Goal: Information Seeking & Learning: Learn about a topic

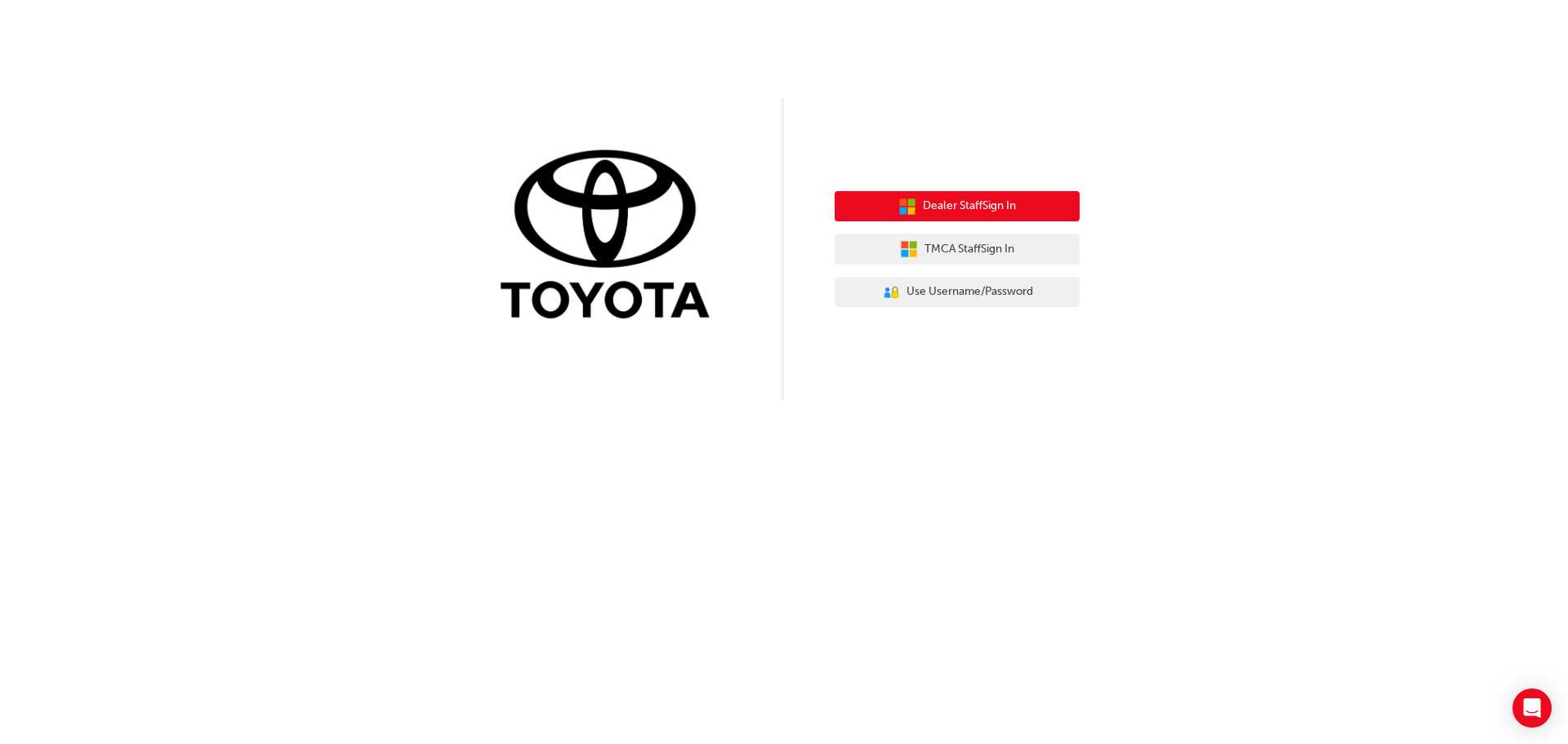
click at [947, 200] on span "Dealer Staff Sign In" at bounding box center [968, 206] width 93 height 19
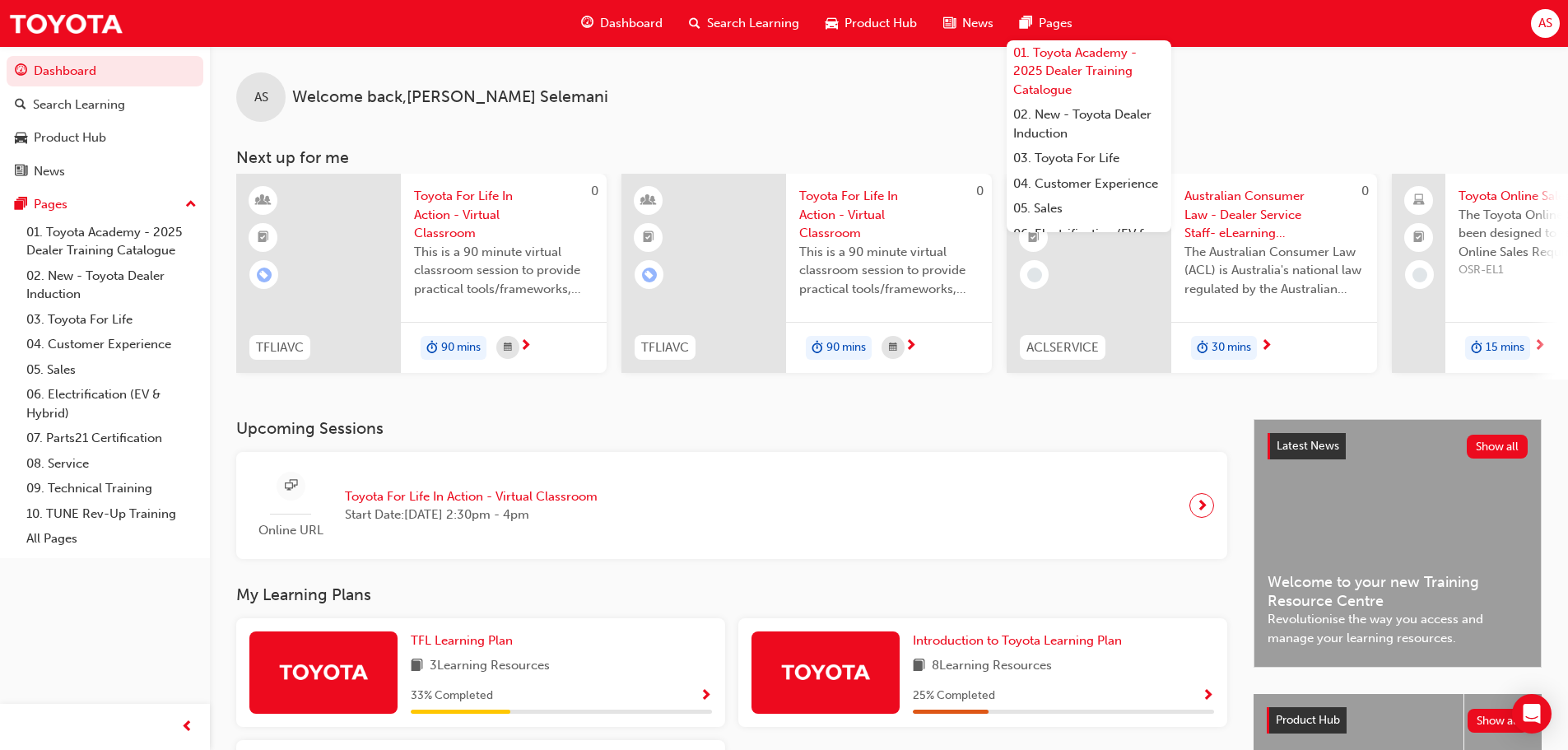
click at [1063, 58] on link "01. Toyota Academy - 2025 Dealer Training Catalogue" at bounding box center [1089, 71] width 165 height 62
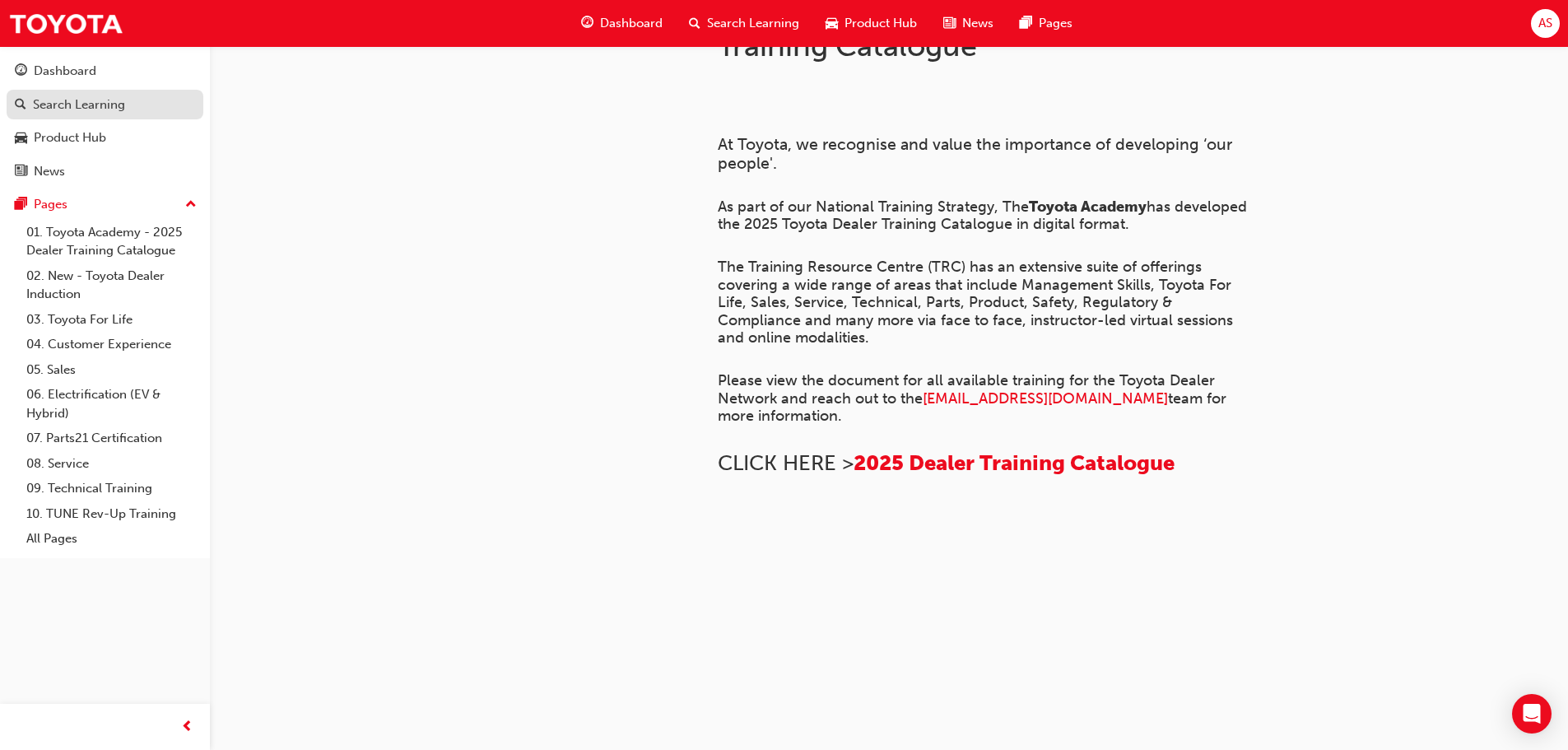
scroll to position [303, 0]
click at [86, 232] on link "01. Toyota Academy - 2025 Dealer Training Catalogue" at bounding box center [111, 242] width 183 height 44
click at [80, 78] on div "Dashboard" at bounding box center [64, 71] width 62 height 19
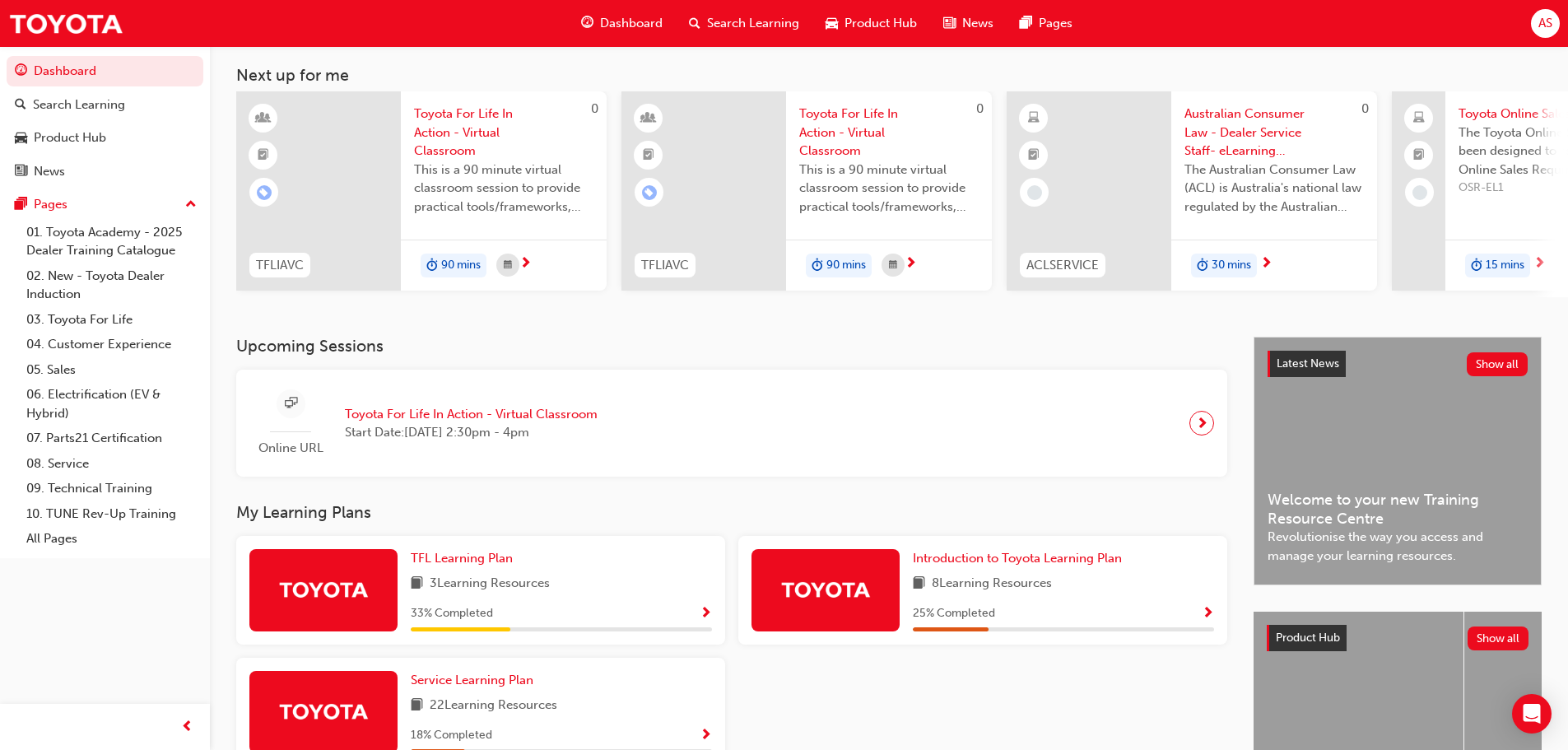
scroll to position [234, 0]
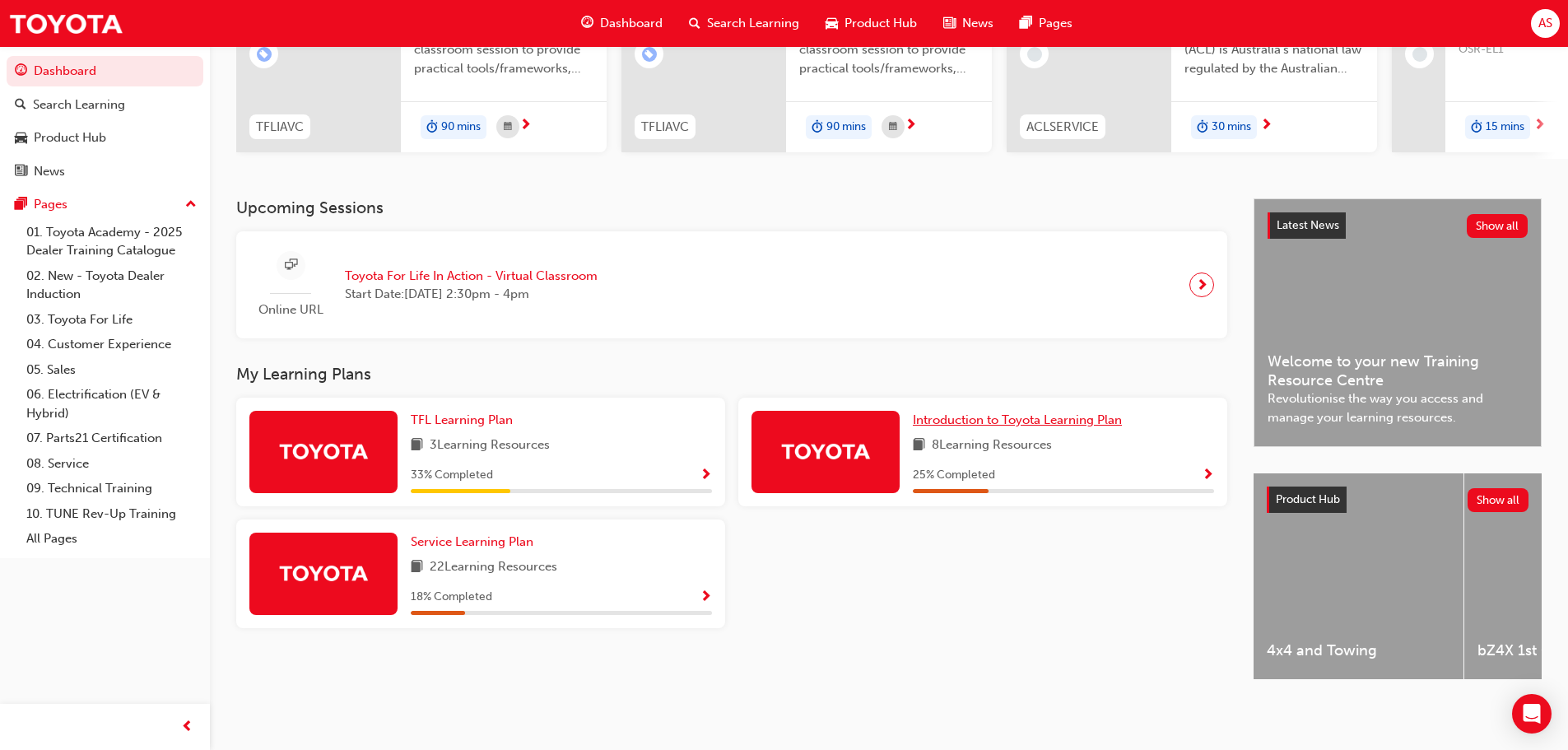
click at [960, 414] on span "Introduction to Toyota Learning Plan" at bounding box center [1017, 419] width 209 height 15
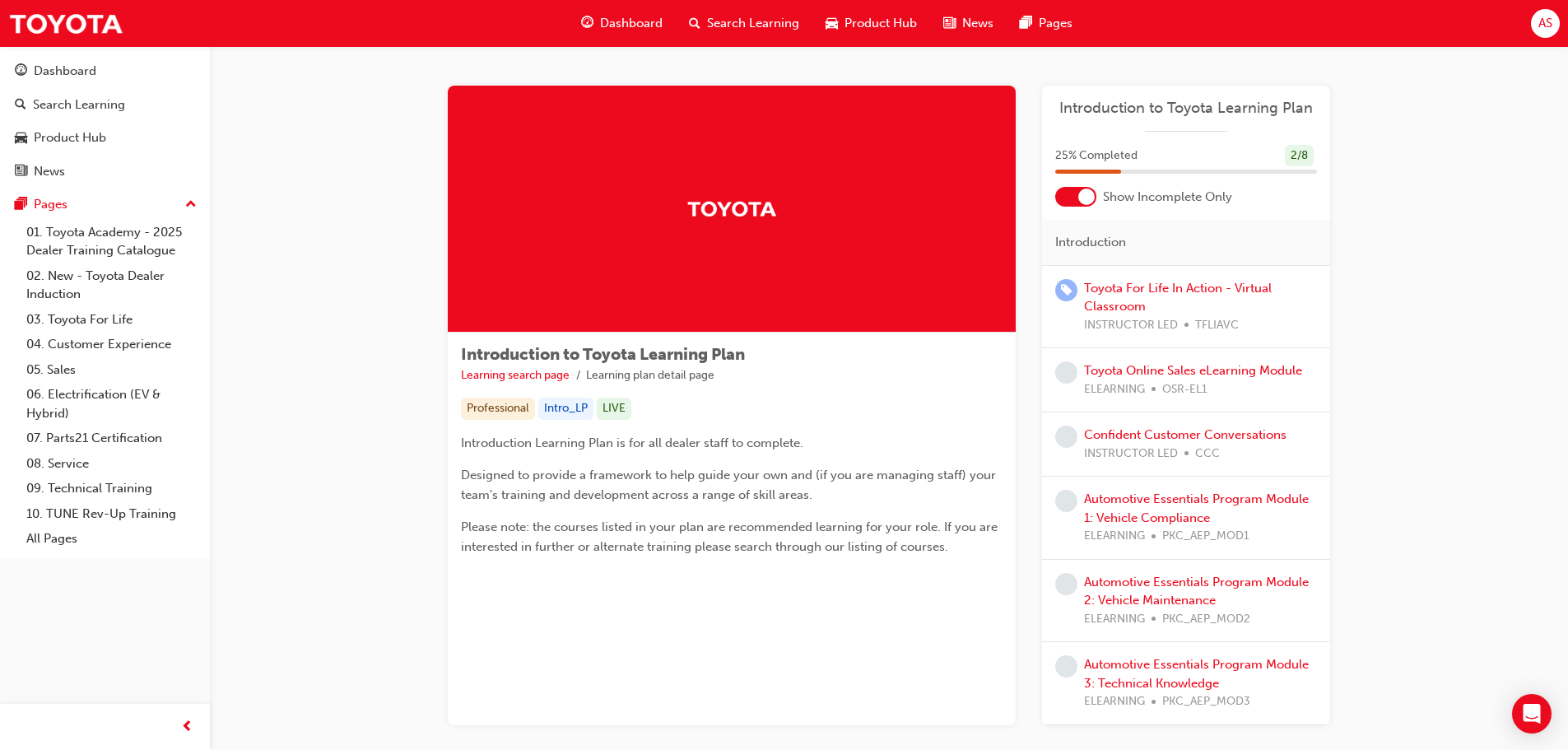
scroll to position [96, 0]
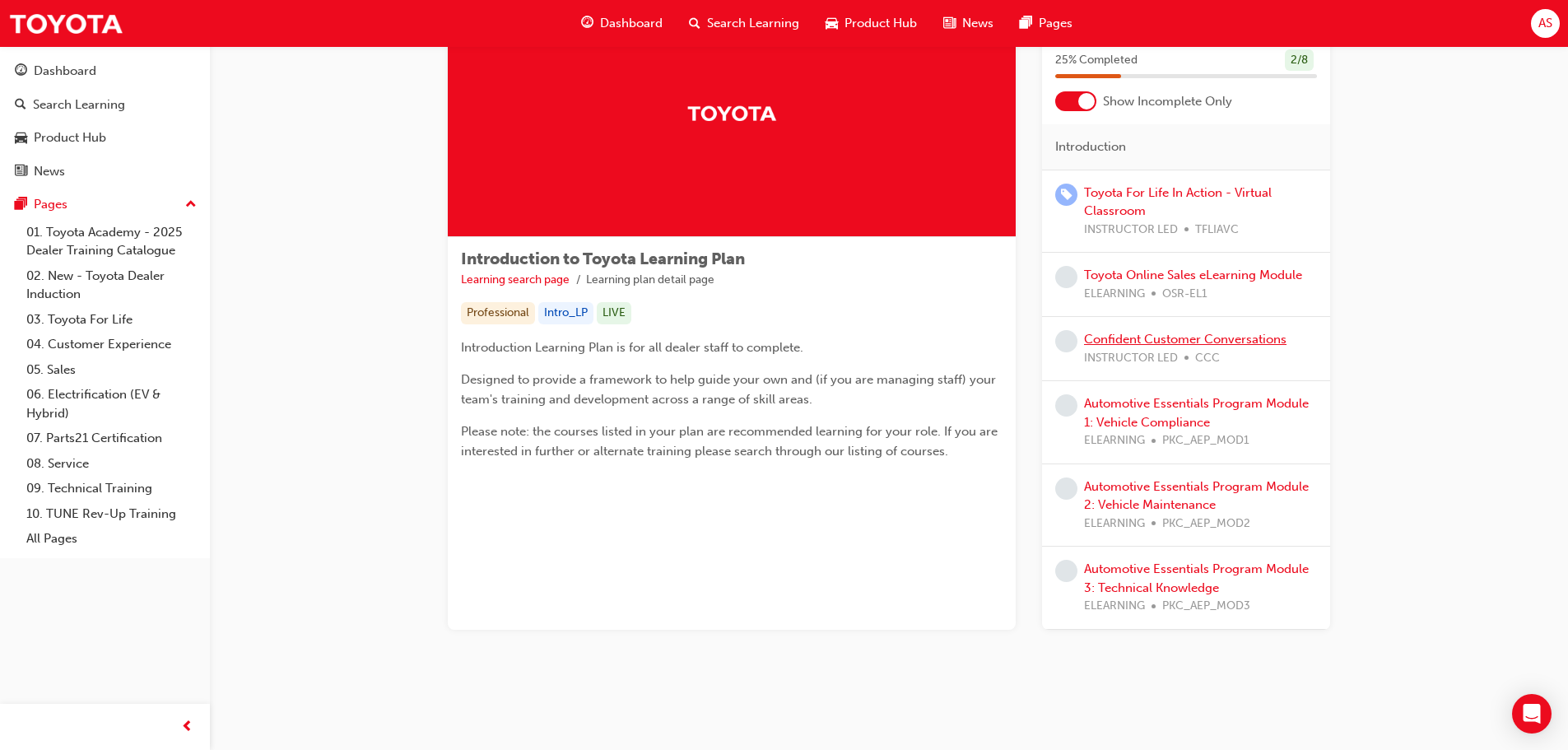
click at [1144, 339] on link "Confident Customer Conversations" at bounding box center [1185, 339] width 203 height 15
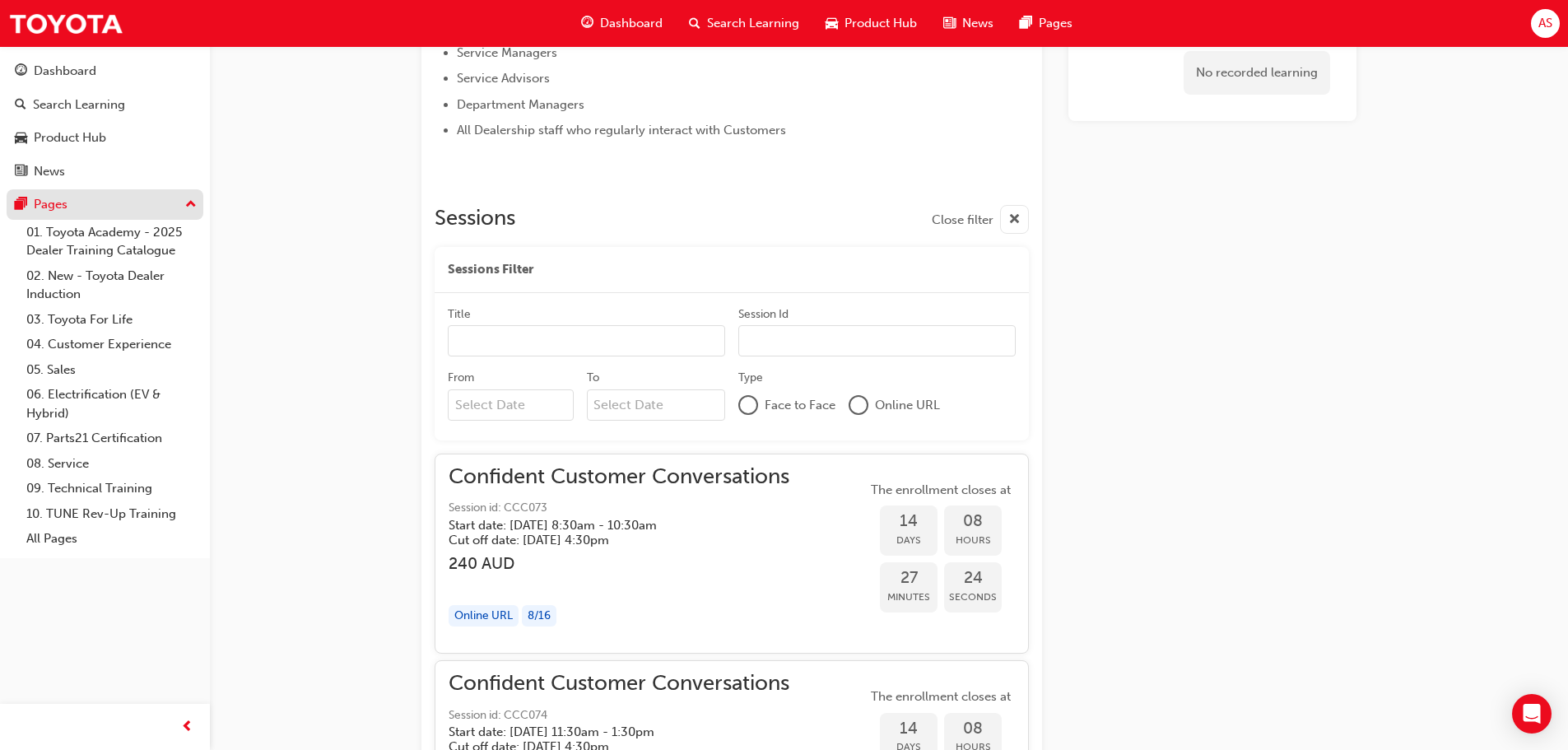
scroll to position [632, 0]
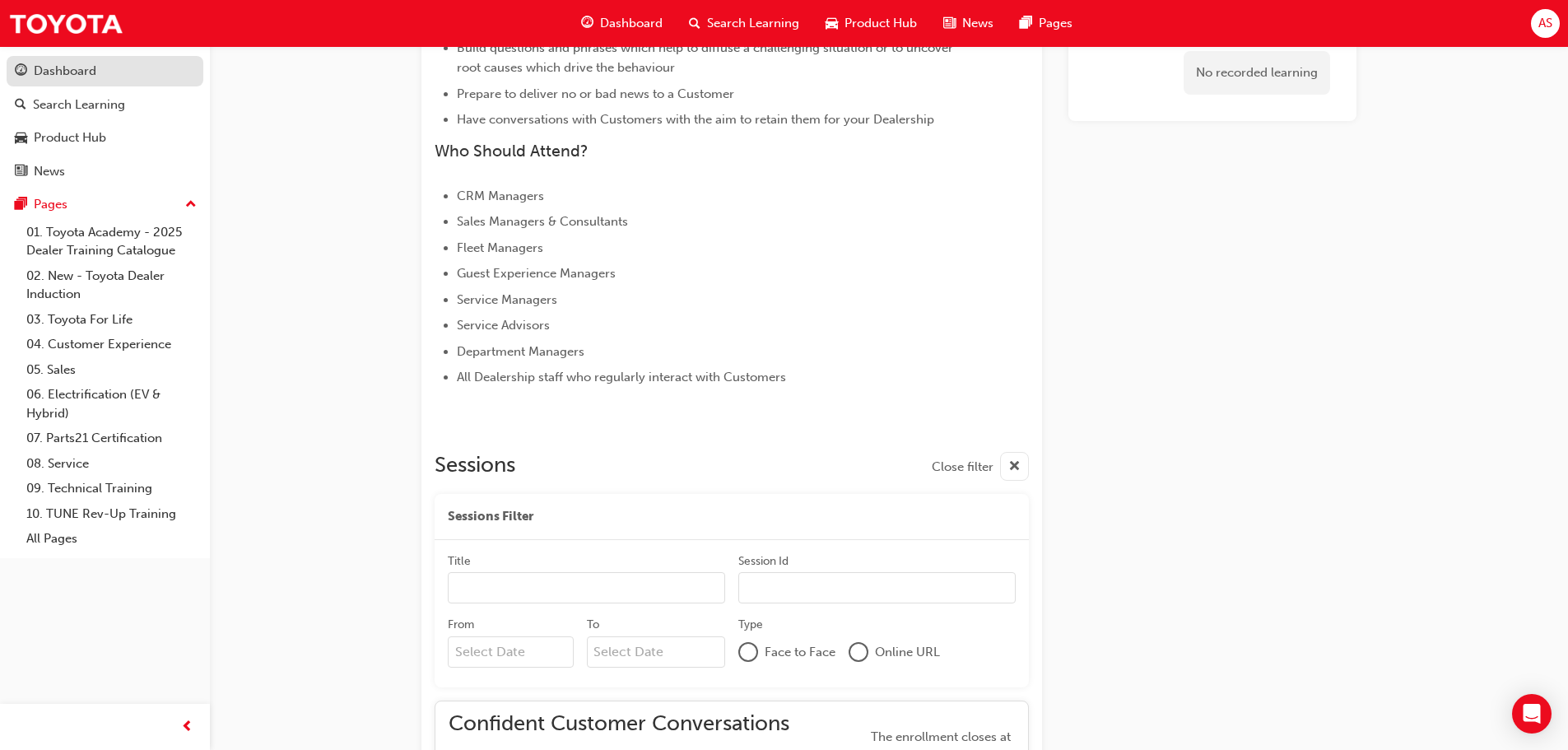
click at [103, 79] on div "Dashboard" at bounding box center [105, 70] width 181 height 20
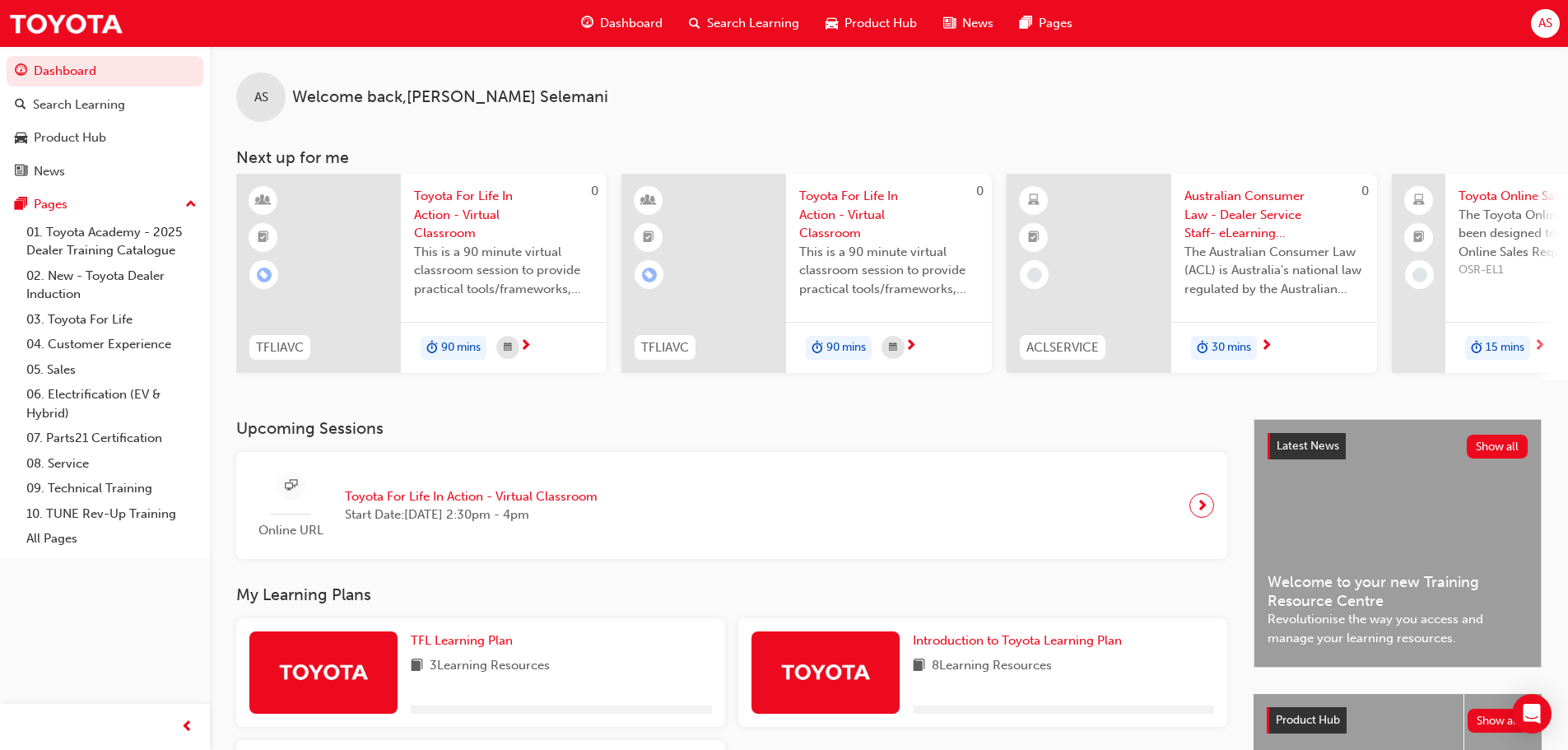
scroll to position [234, 0]
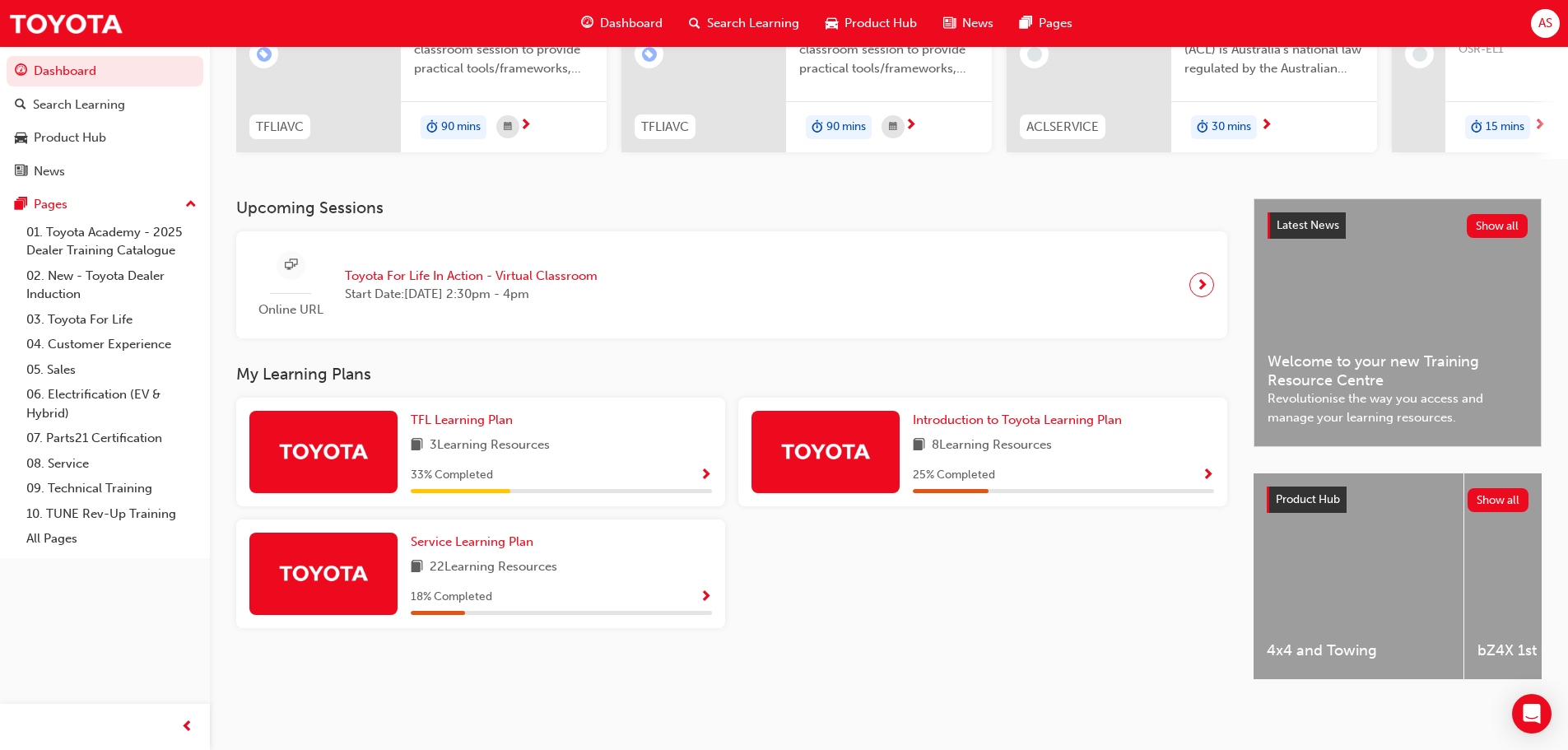
click at [1364, 550] on div "4x4 and Towing" at bounding box center [1358, 576] width 210 height 206
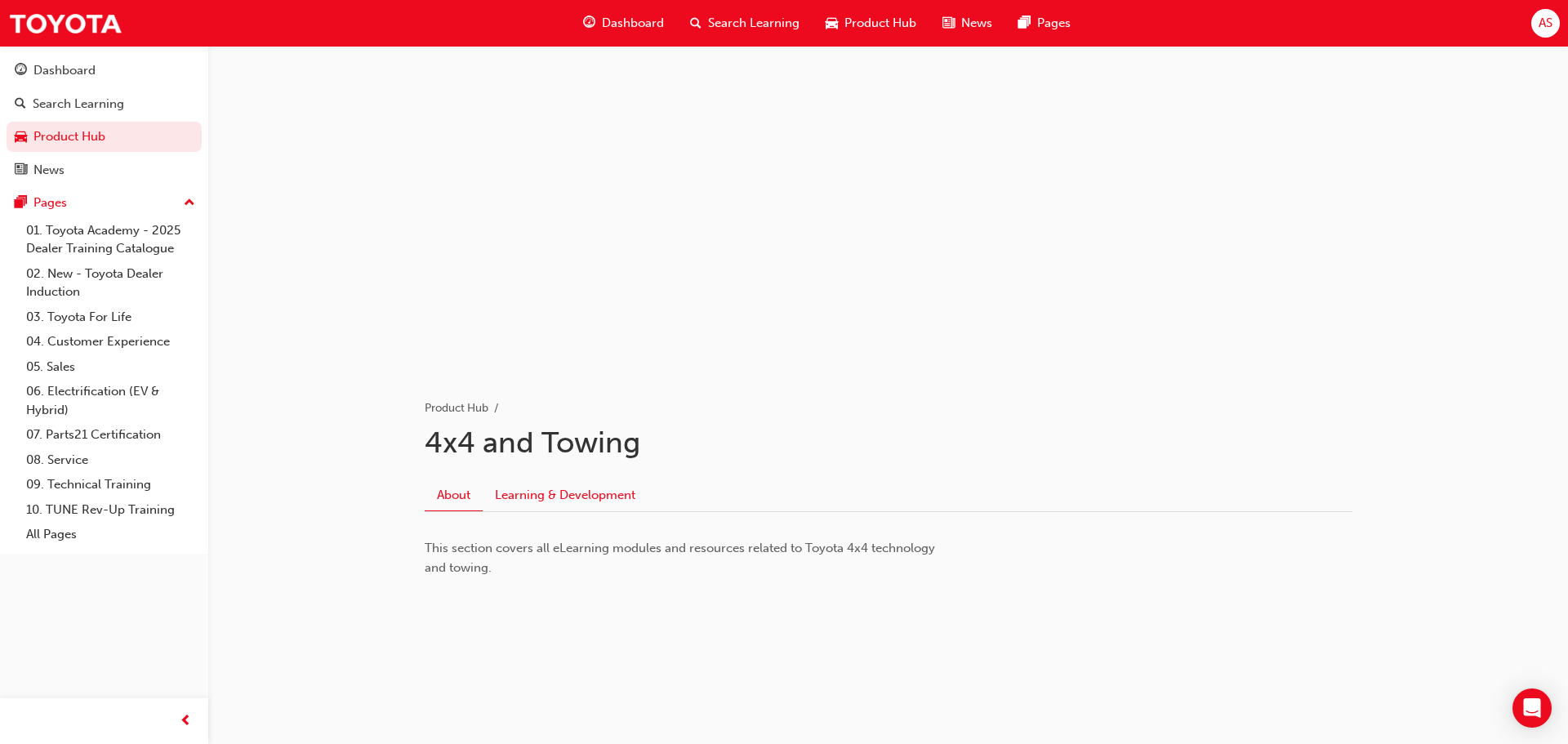
click at [557, 486] on link "Learning & Development" at bounding box center [566, 495] width 165 height 31
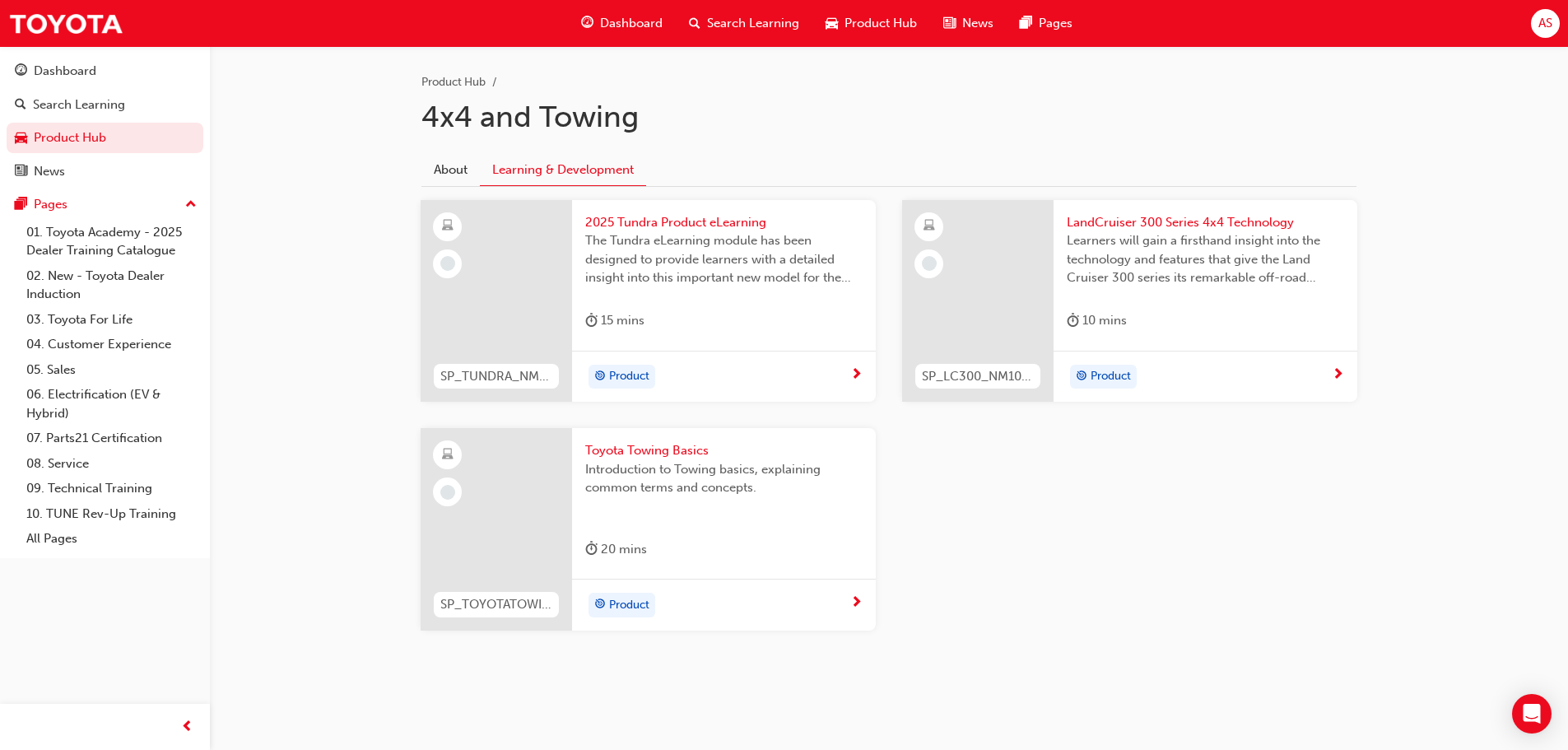
scroll to position [330, 0]
